Goal: Task Accomplishment & Management: Manage account settings

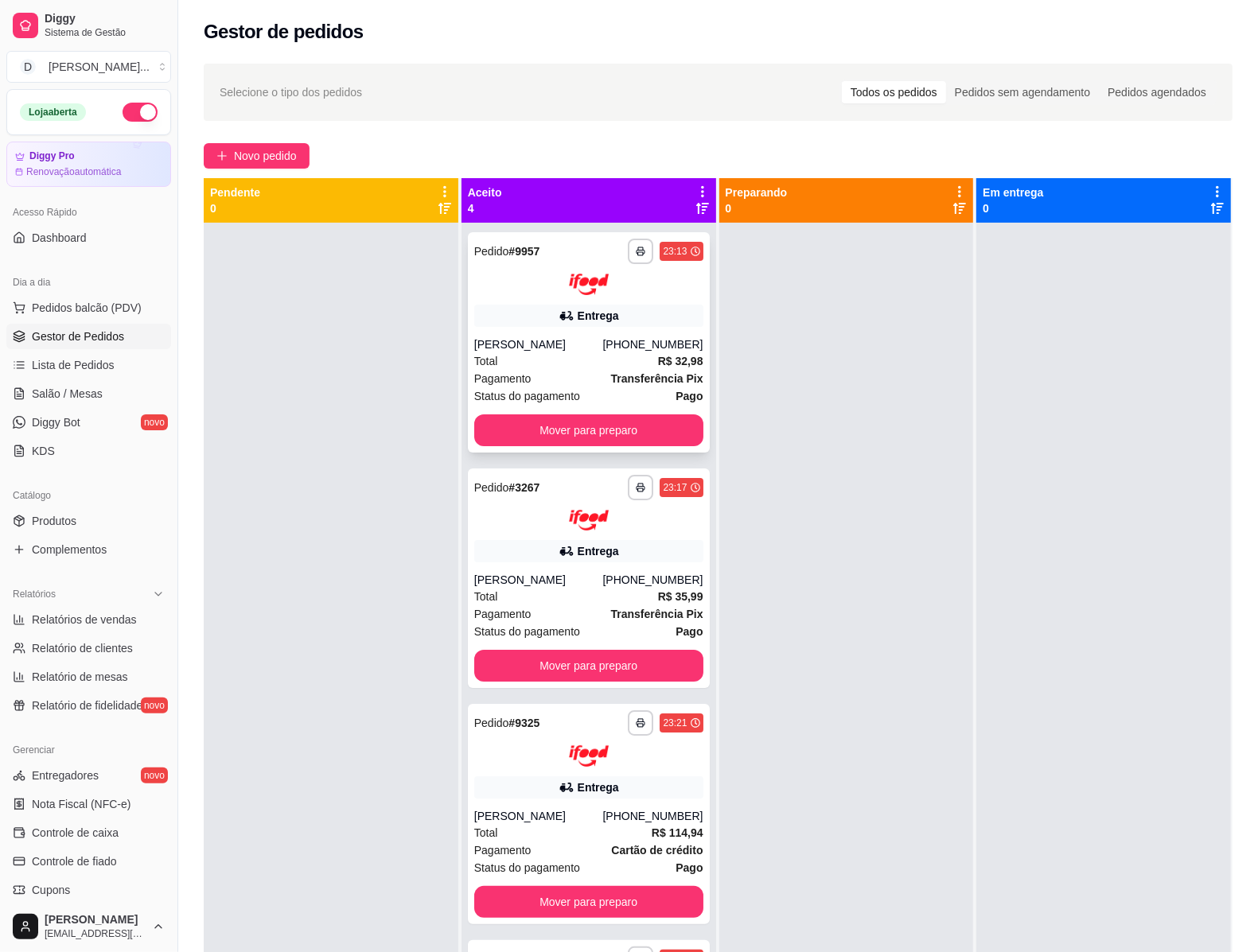
click at [558, 371] on div "Pagamento Transferência Pix" at bounding box center [588, 379] width 229 height 18
click at [642, 588] on div "[PHONE_NUMBER]" at bounding box center [652, 579] width 100 height 16
click at [555, 735] on div "**********" at bounding box center [588, 722] width 229 height 25
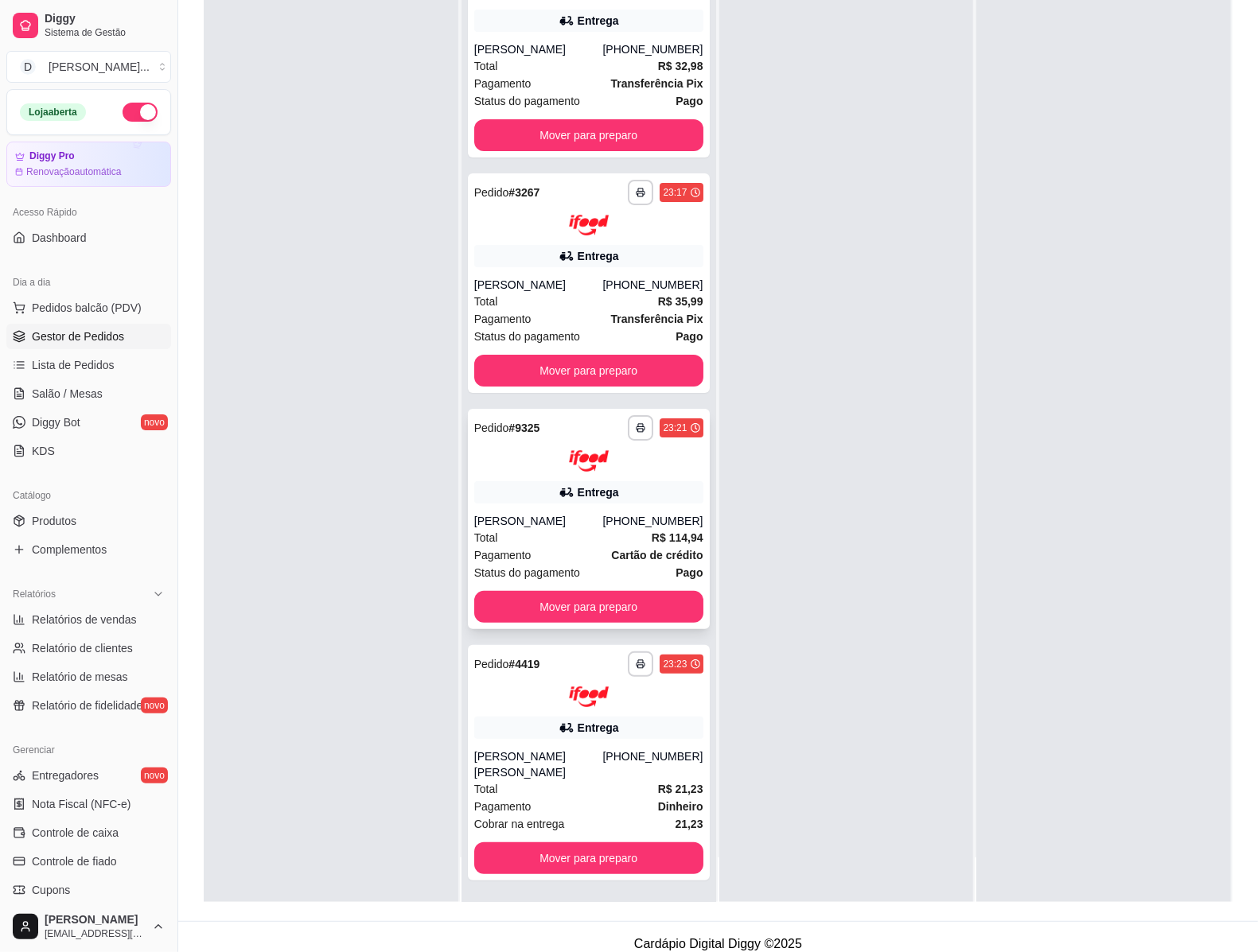
scroll to position [243, 0]
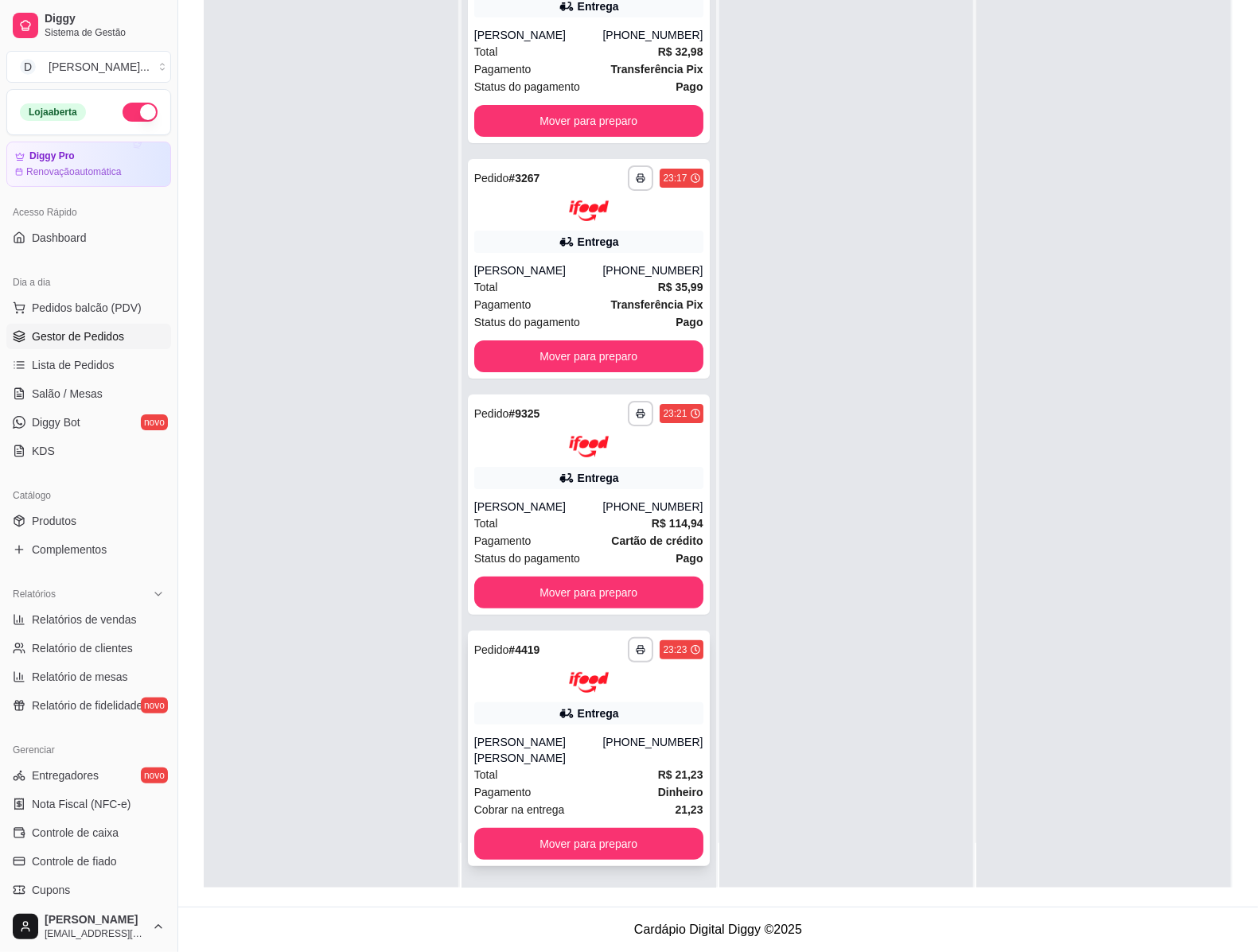
click at [607, 708] on div "**********" at bounding box center [589, 749] width 242 height 236
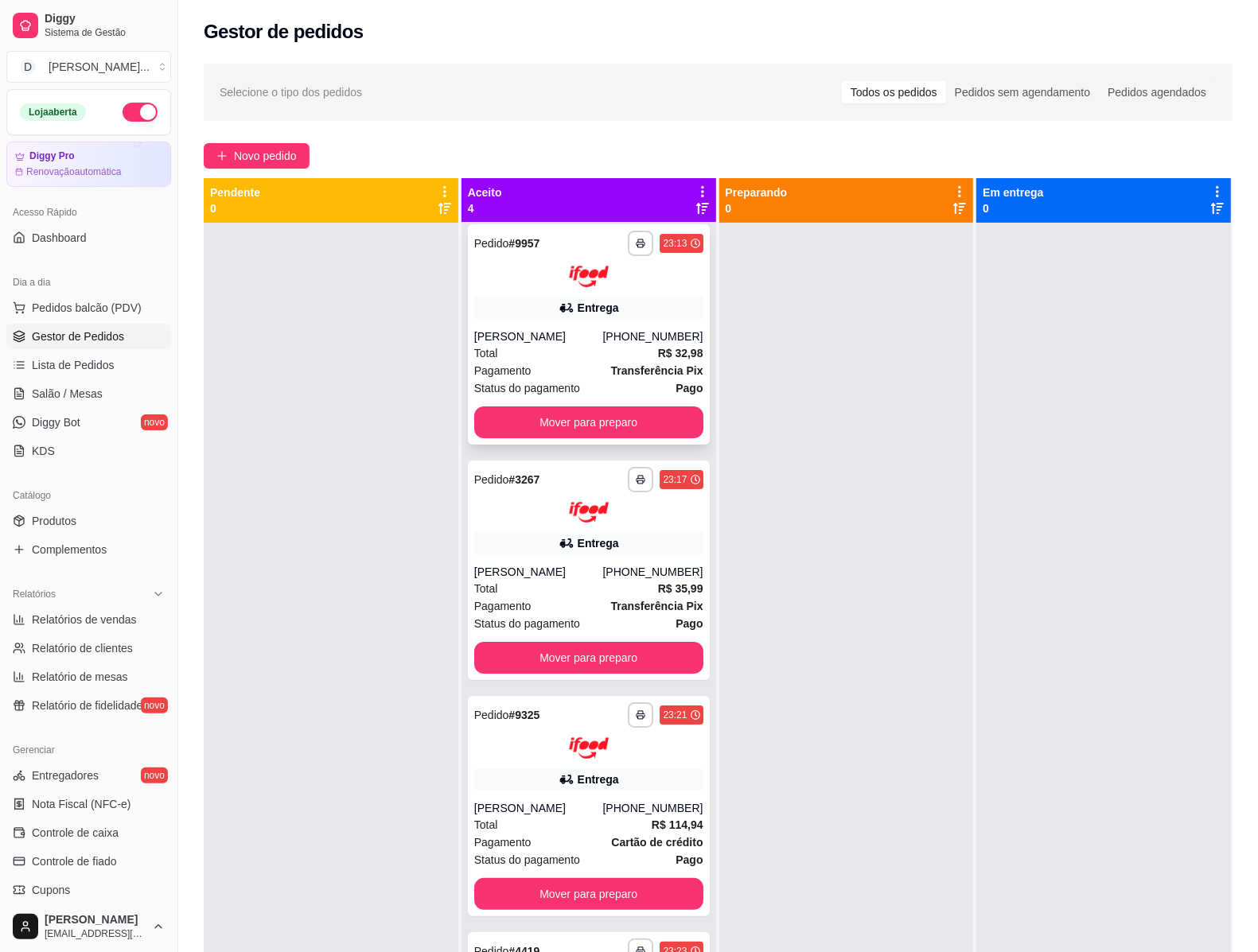
scroll to position [0, 0]
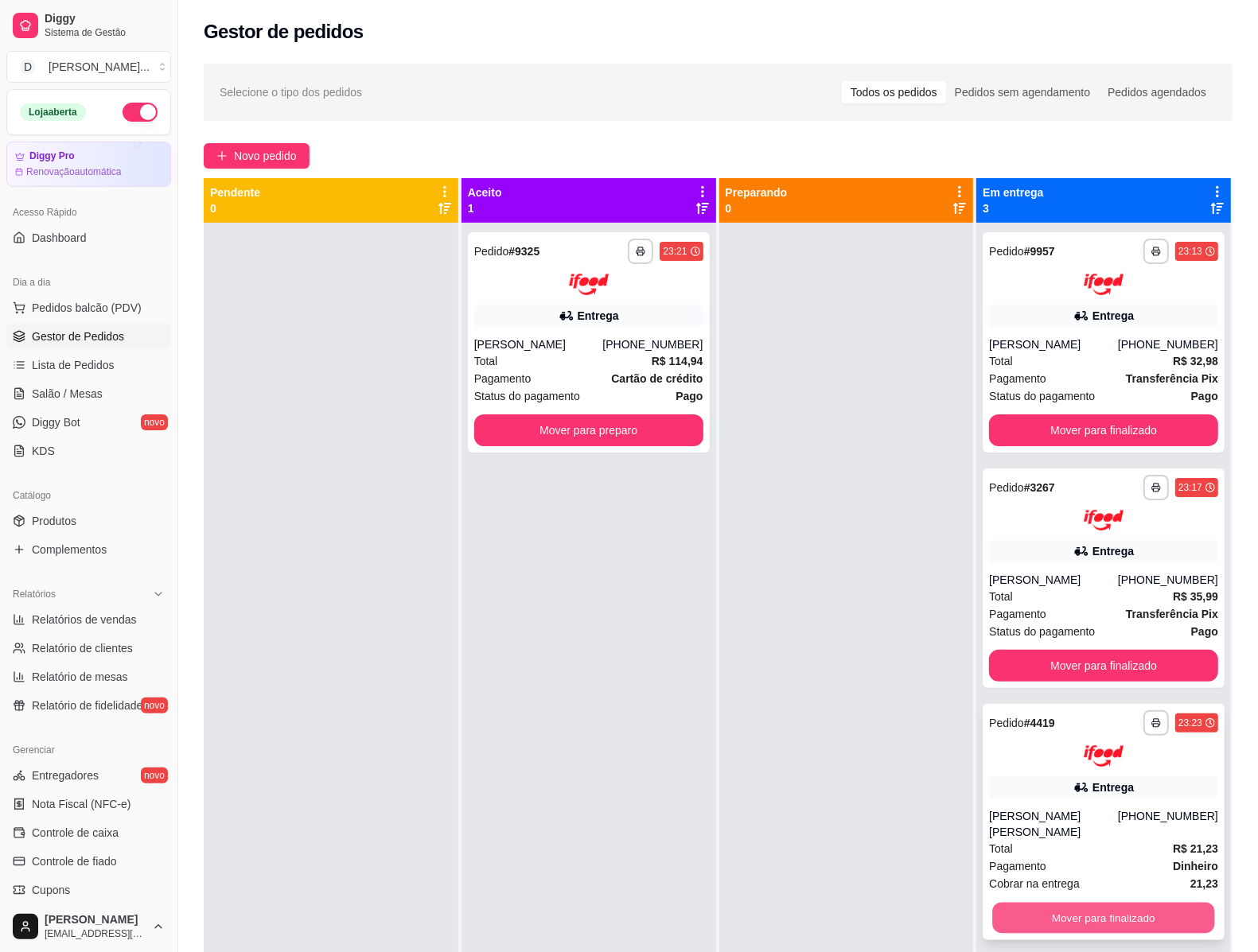
click at [1121, 902] on button "Mover para finalizado" at bounding box center [1103, 917] width 222 height 31
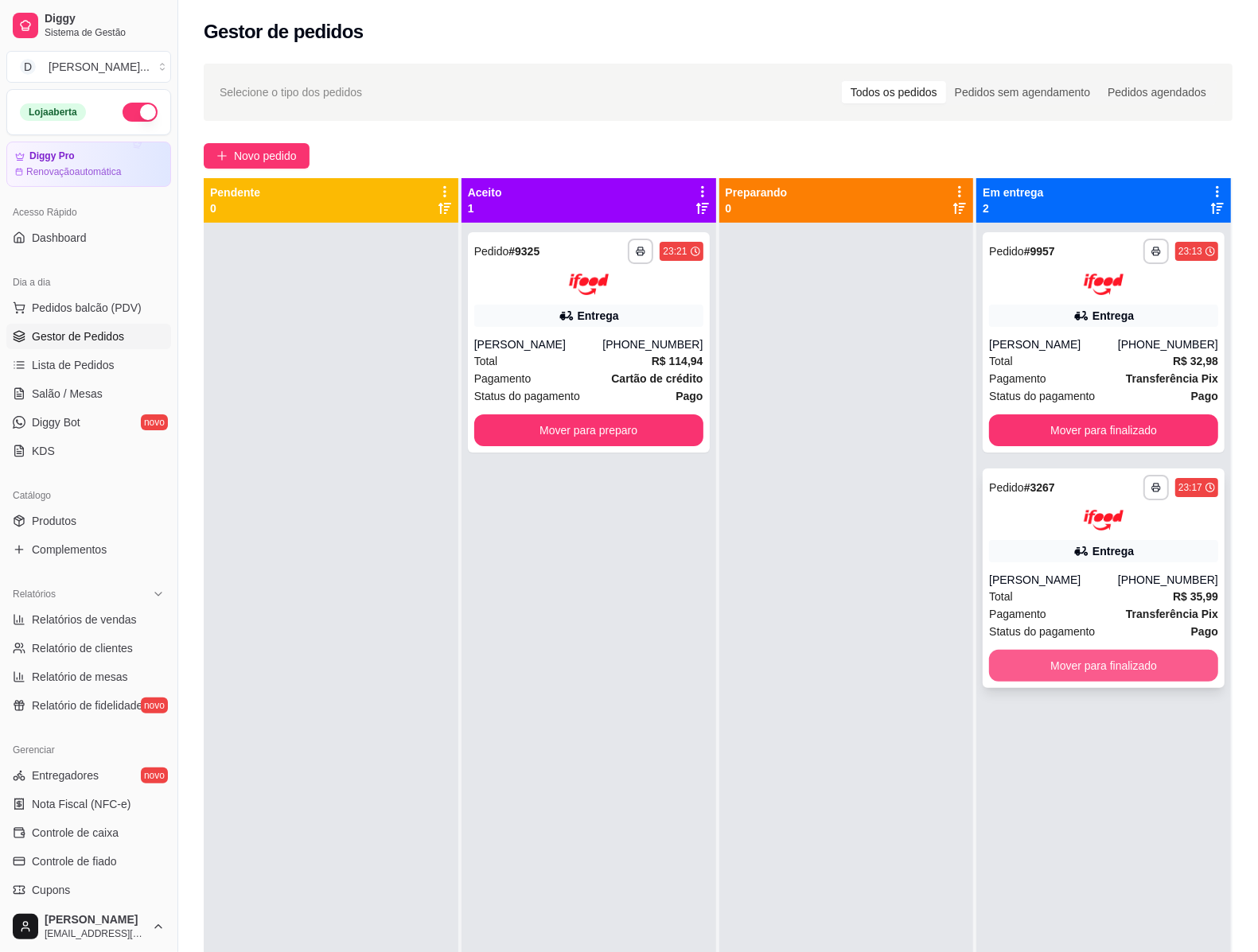
click at [1095, 658] on button "Mover para finalizado" at bounding box center [1103, 665] width 229 height 32
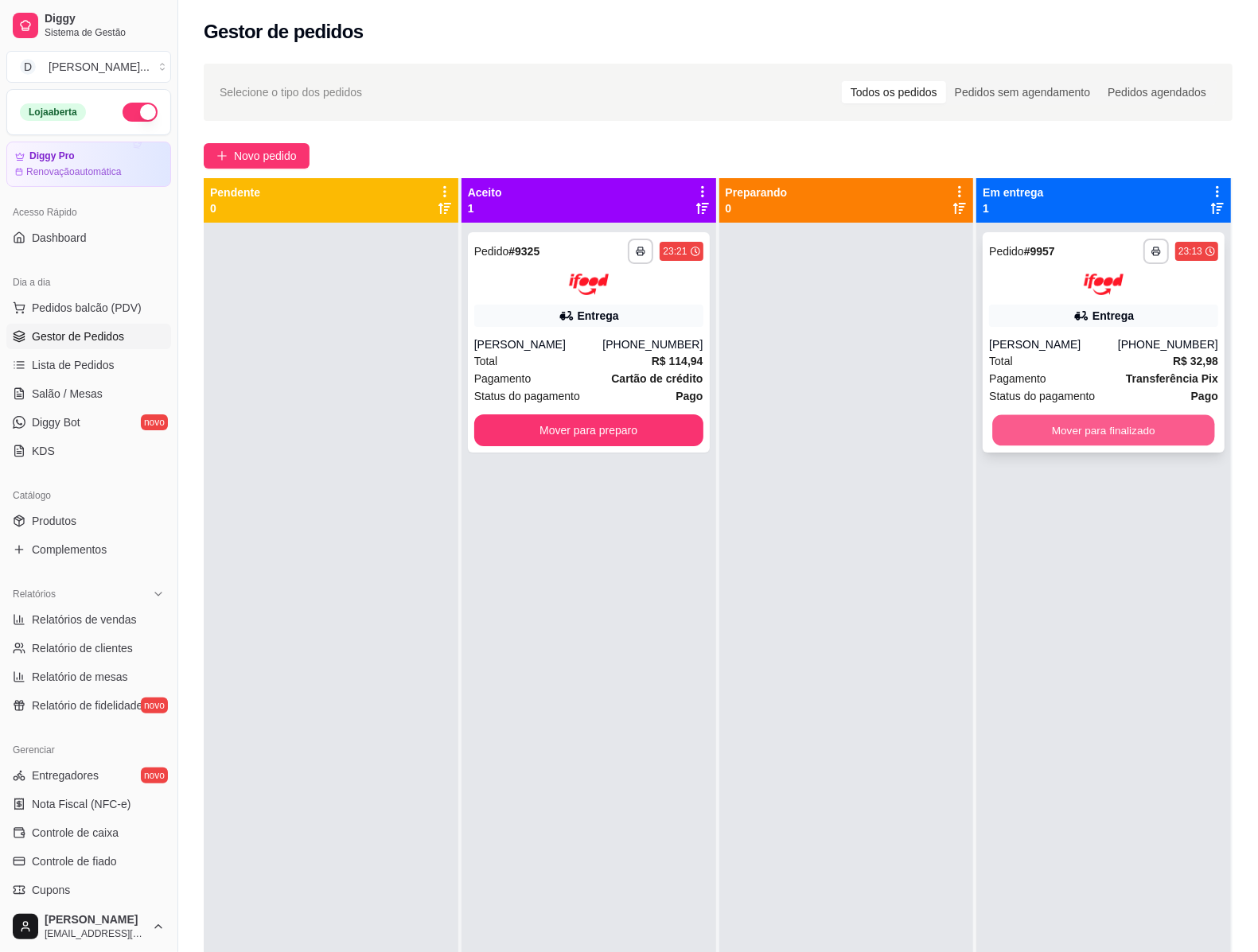
click at [1123, 416] on button "Mover para finalizado" at bounding box center [1103, 430] width 222 height 31
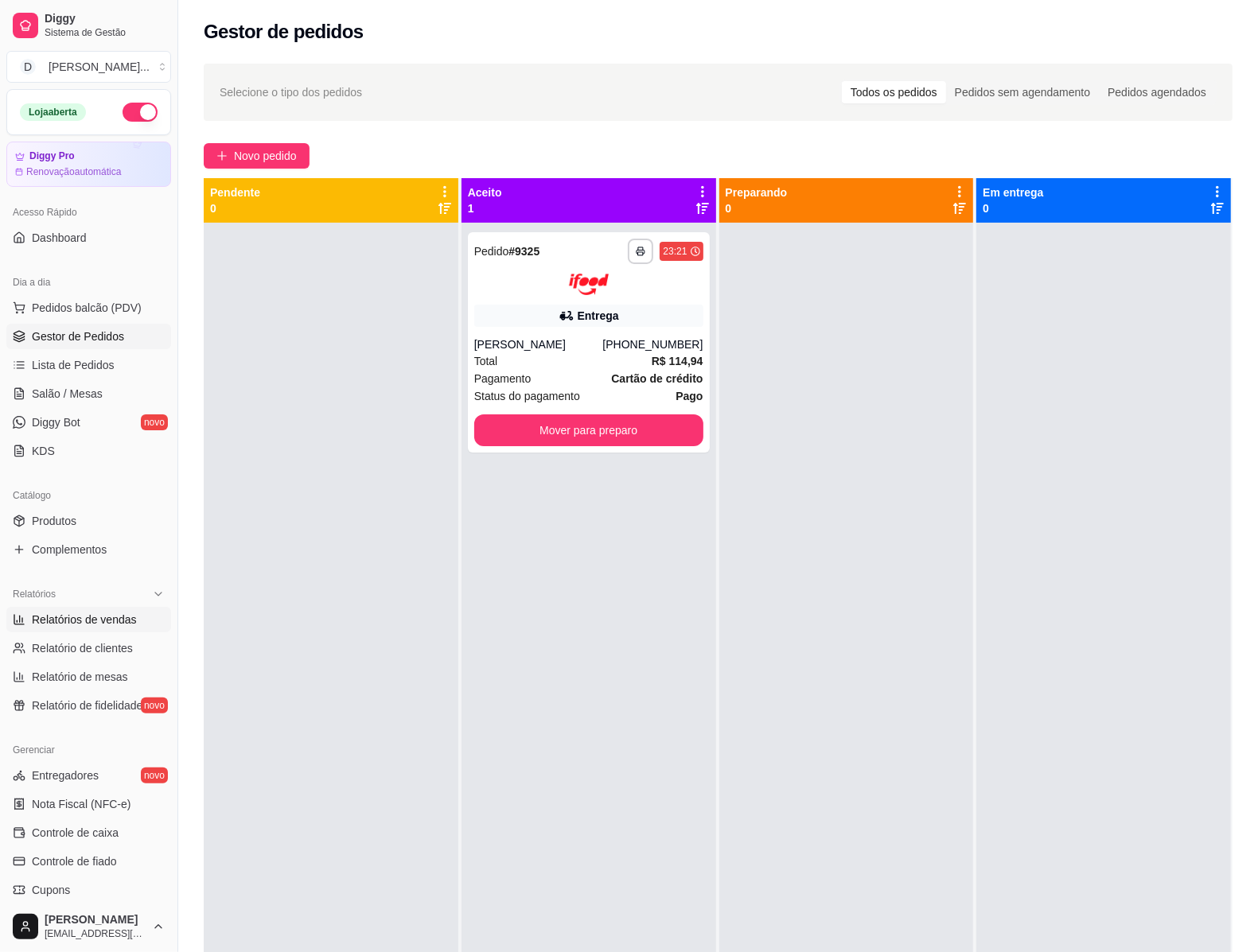
click at [77, 626] on span "Relatórios de vendas" at bounding box center [84, 620] width 105 height 16
select select "ALL"
select select "0"
